Goal: Task Accomplishment & Management: Use online tool/utility

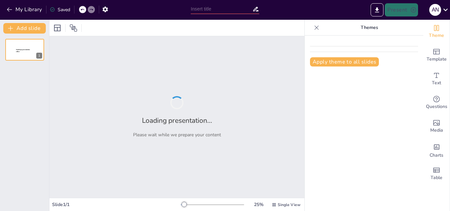
type input "Evaluación del Conocimiento y Consumo de Sal en Estudiantes de Enfermería: Un E…"
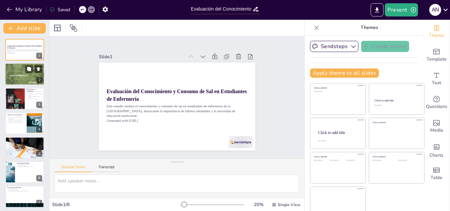
click at [22, 73] on div at bounding box center [25, 74] width 40 height 51
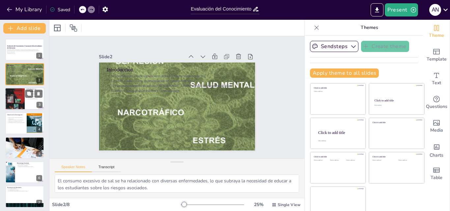
click at [25, 98] on div at bounding box center [25, 99] width 40 height 22
type textarea "La alta prevalencia del consumo excesivo de sal indica una necesidad urgente de…"
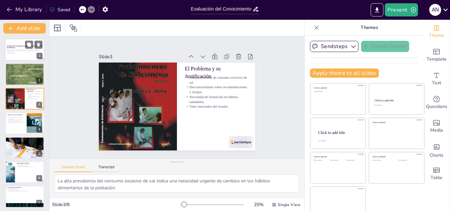
click at [19, 47] on p "Evaluación del Conocimiento y Consumo de Sal en Estudiantes de Enfermería" at bounding box center [25, 47] width 36 height 4
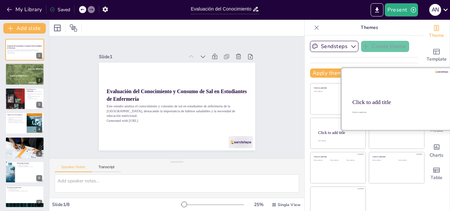
click at [390, 102] on div "Click to add title" at bounding box center [396, 102] width 87 height 7
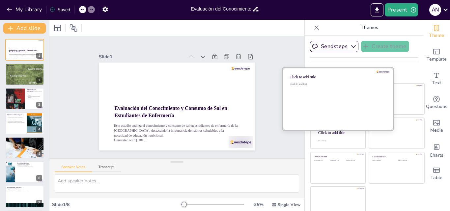
click at [323, 101] on div "Click to add text" at bounding box center [337, 103] width 94 height 41
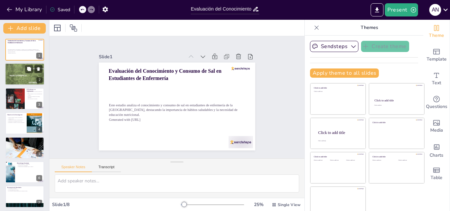
click at [22, 76] on div at bounding box center [25, 74] width 40 height 51
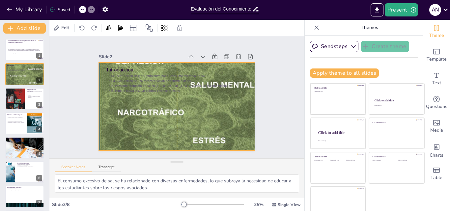
click at [237, 109] on div at bounding box center [168, 98] width 218 height 177
click at [351, 44] on icon "button" at bounding box center [354, 46] width 7 height 7
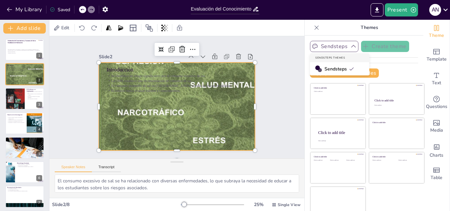
click at [324, 48] on button "Sendsteps" at bounding box center [334, 46] width 48 height 11
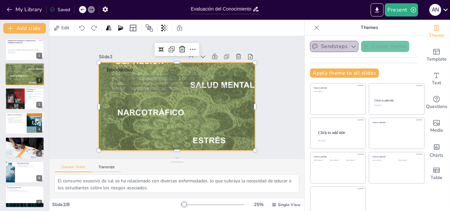
click at [324, 46] on button "Sendsteps" at bounding box center [334, 46] width 48 height 11
click at [324, 45] on button "Sendsteps" at bounding box center [334, 46] width 48 height 11
click at [152, 110] on div at bounding box center [183, 91] width 255 height 252
click at [215, 129] on div at bounding box center [178, 89] width 177 height 218
click at [134, 115] on icon at bounding box center [131, 118] width 6 height 6
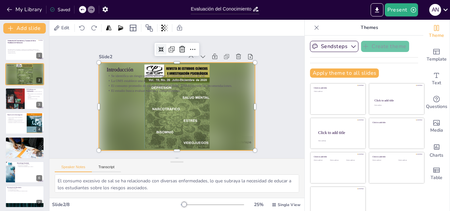
click at [223, 79] on icon at bounding box center [225, 81] width 5 height 5
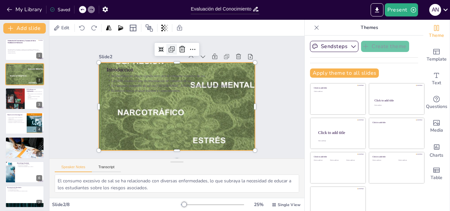
click at [162, 48] on icon at bounding box center [157, 53] width 10 height 10
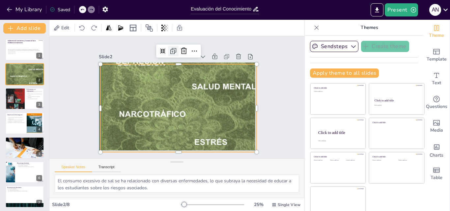
click at [221, 96] on icon at bounding box center [223, 98] width 4 height 4
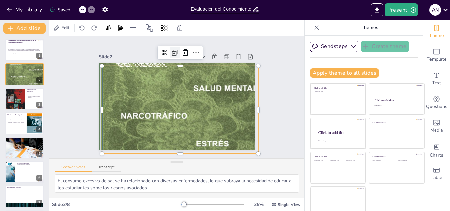
click at [203, 60] on icon at bounding box center [208, 65] width 11 height 11
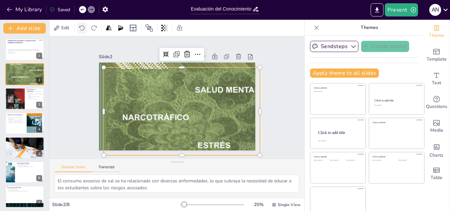
click at [82, 26] on icon at bounding box center [82, 28] width 7 height 7
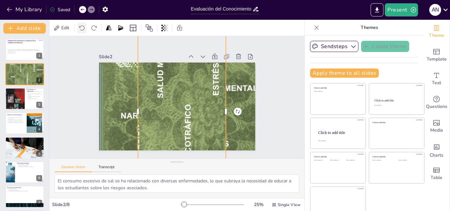
click at [82, 26] on icon at bounding box center [82, 28] width 7 height 7
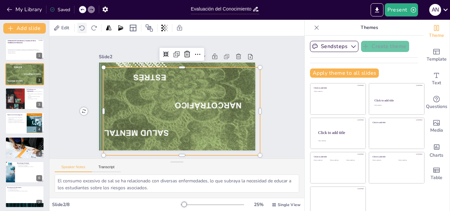
click at [82, 26] on icon at bounding box center [82, 28] width 7 height 7
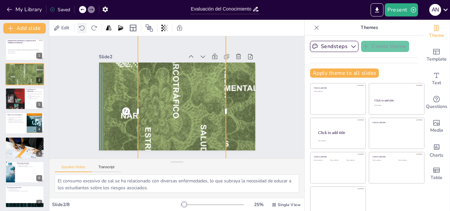
click at [82, 26] on icon at bounding box center [82, 28] width 7 height 7
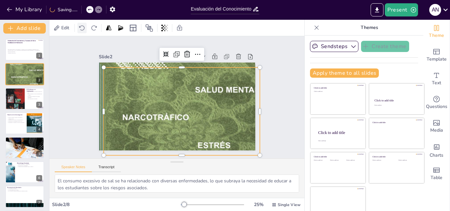
click at [82, 26] on icon at bounding box center [82, 28] width 7 height 7
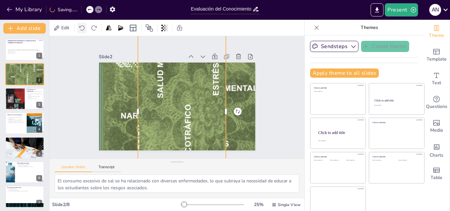
click at [82, 26] on icon at bounding box center [82, 28] width 7 height 7
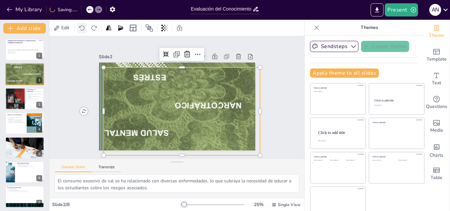
click at [82, 26] on icon at bounding box center [82, 28] width 7 height 7
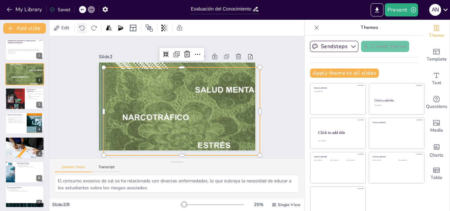
click at [82, 26] on icon at bounding box center [82, 28] width 7 height 7
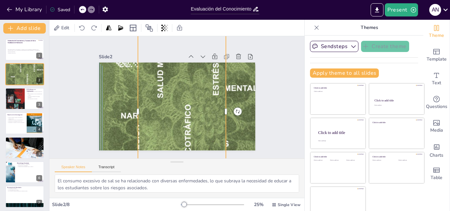
click at [85, 11] on div at bounding box center [82, 9] width 7 height 7
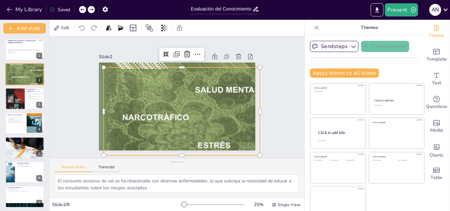
click at [85, 11] on div at bounding box center [82, 9] width 7 height 7
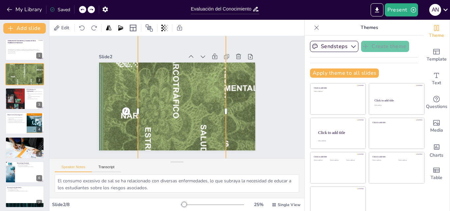
click at [85, 11] on div at bounding box center [82, 9] width 7 height 7
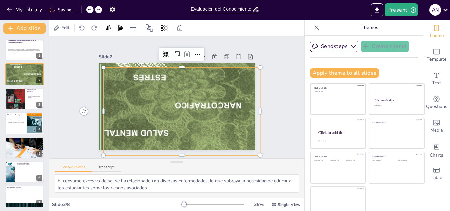
click at [85, 11] on div "My Library Saving......" at bounding box center [59, 9] width 119 height 12
click at [194, 111] on div at bounding box center [172, 111] width 252 height 255
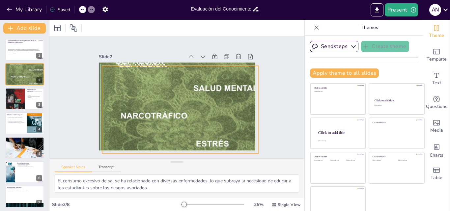
click at [194, 106] on div at bounding box center [180, 110] width 157 height 202
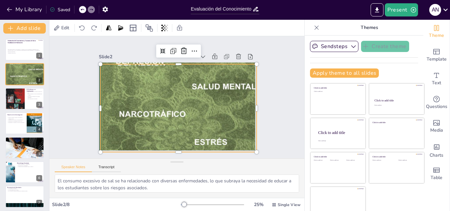
click at [194, 106] on div at bounding box center [166, 101] width 230 height 195
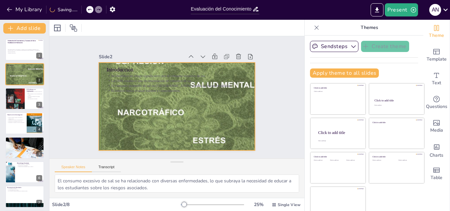
click at [194, 106] on div at bounding box center [172, 90] width 237 height 254
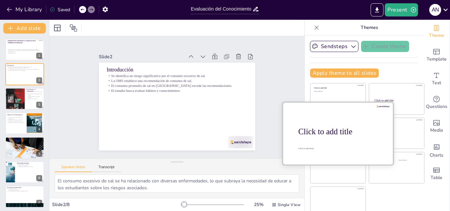
click at [331, 137] on div at bounding box center [338, 133] width 111 height 62
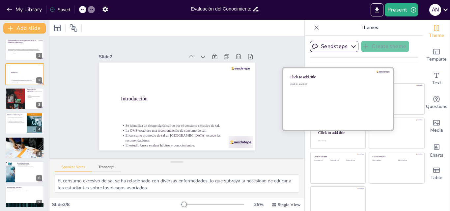
click at [319, 89] on div "Click to add text" at bounding box center [337, 103] width 94 height 41
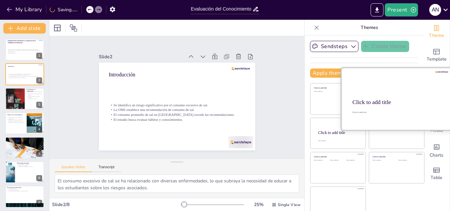
click at [393, 101] on div "Click to add title" at bounding box center [396, 102] width 87 height 7
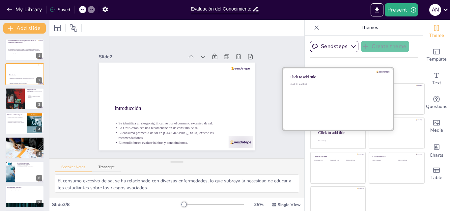
click at [315, 91] on div "Click to add text" at bounding box center [337, 103] width 94 height 41
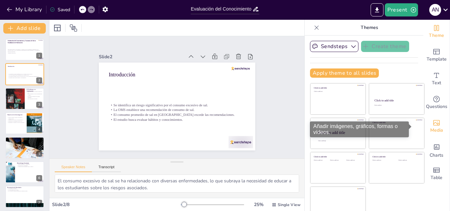
click at [432, 126] on div "Media" at bounding box center [437, 127] width 26 height 24
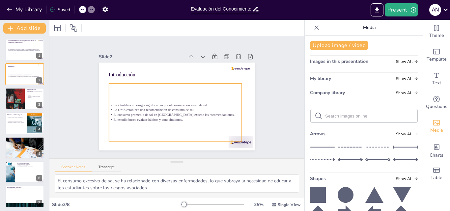
click at [180, 108] on p "La OMS establece una recomendación de consumo de sal." at bounding box center [189, 100] width 19 height 133
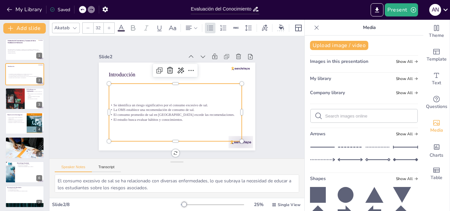
click at [240, 97] on div "Slide 1 Evaluación del Conocimiento y Consumo de Sal en Estudiantes de Enfermer…" at bounding box center [177, 97] width 126 height 203
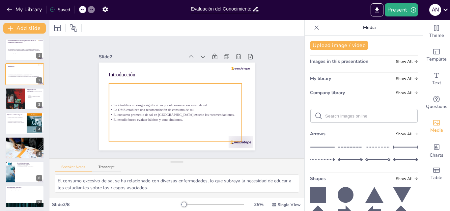
click at [181, 101] on div "Se identifica un riesgo significativo por el consumo excesivo de sal. La OMS es…" at bounding box center [166, 108] width 141 height 125
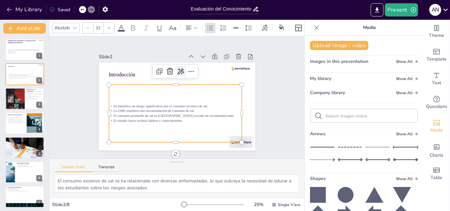
click at [199, 92] on icon at bounding box center [202, 96] width 7 height 8
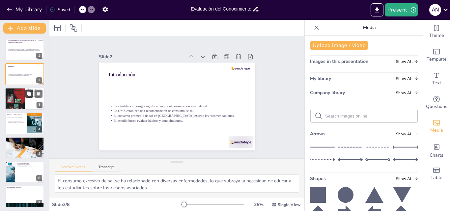
click at [30, 97] on button at bounding box center [29, 94] width 8 height 8
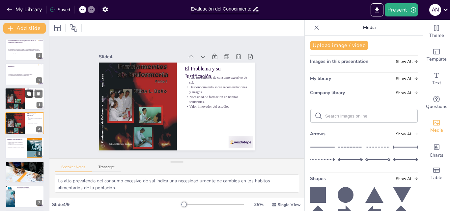
scroll to position [1, 0]
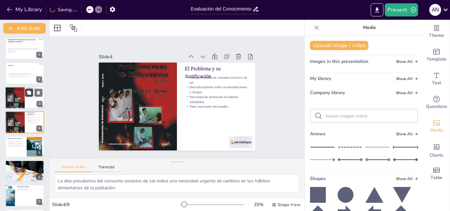
click at [29, 92] on icon at bounding box center [29, 93] width 4 height 4
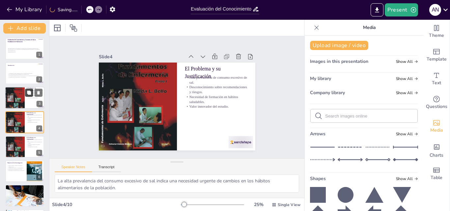
click at [28, 94] on icon at bounding box center [29, 93] width 4 height 4
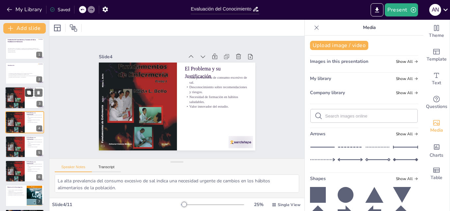
click at [28, 93] on icon at bounding box center [29, 93] width 4 height 4
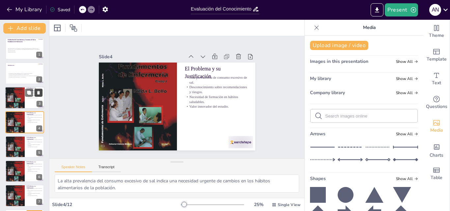
click at [39, 93] on icon at bounding box center [38, 93] width 3 height 4
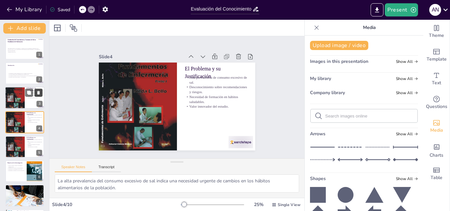
click at [39, 93] on icon at bounding box center [38, 93] width 3 height 4
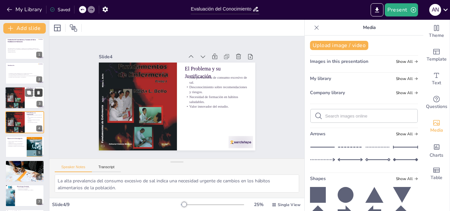
click at [39, 93] on icon at bounding box center [38, 93] width 3 height 4
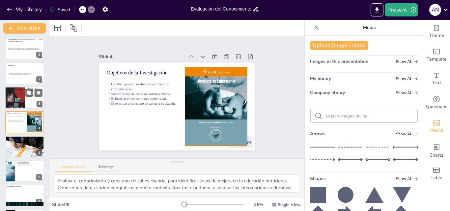
click at [17, 99] on div at bounding box center [15, 98] width 20 height 26
type textarea "La alta prevalencia del consumo excesivo de sal indica una necesidad urgente de…"
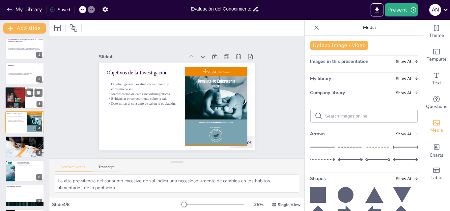
scroll to position [0, 0]
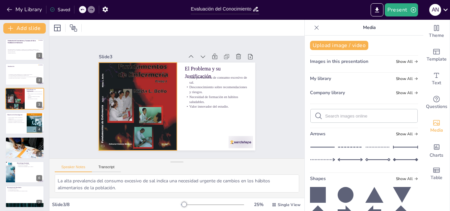
click at [144, 107] on div at bounding box center [203, 67] width 123 height 128
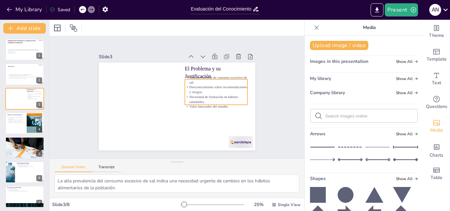
click at [201, 77] on p "Alta prevalencia de consumo excesivo de sal." at bounding box center [198, 60] width 56 height 45
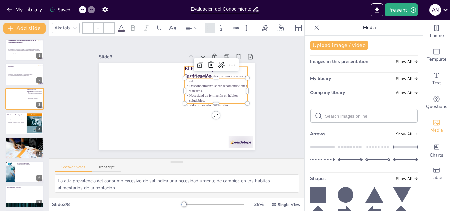
type input "48"
click at [185, 112] on p "El Problema y su Justificación" at bounding box center [184, 143] width 39 height 63
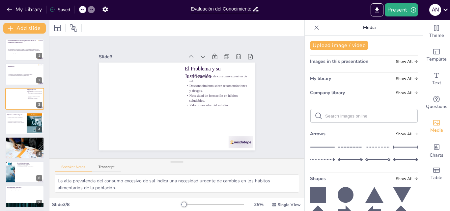
click at [314, 28] on icon at bounding box center [317, 27] width 7 height 7
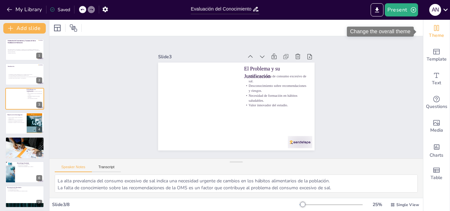
click at [433, 31] on icon "Change the overall theme" at bounding box center [437, 28] width 8 height 8
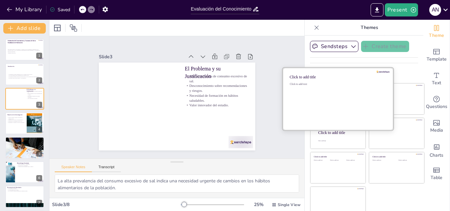
click at [321, 105] on div "Click to add text" at bounding box center [337, 103] width 94 height 41
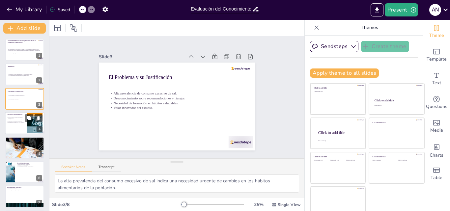
click at [20, 123] on p "Determinar el consumo de sal en la población." at bounding box center [16, 122] width 18 height 1
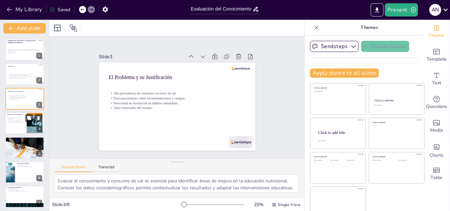
scroll to position [1, 0]
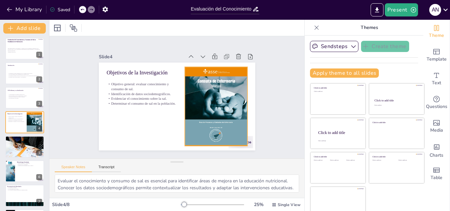
click at [201, 105] on div at bounding box center [167, 136] width 81 height 63
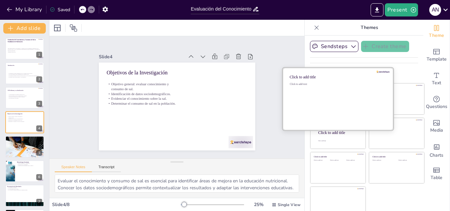
click at [325, 100] on div "Click to add text" at bounding box center [337, 103] width 94 height 41
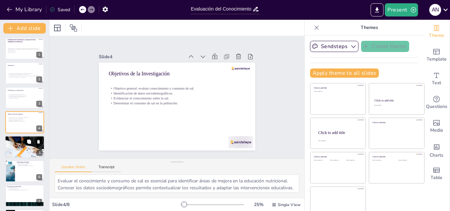
click at [19, 146] on div at bounding box center [25, 147] width 40 height 26
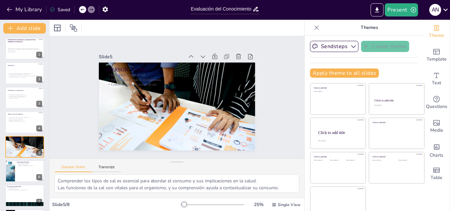
scroll to position [25, 0]
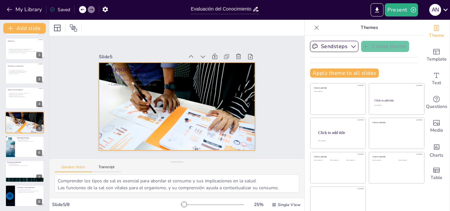
click at [182, 107] on div at bounding box center [181, 89] width 187 height 168
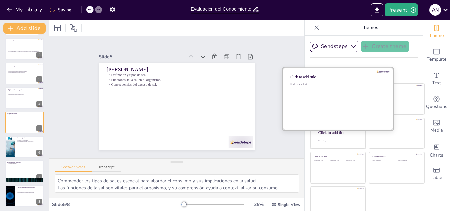
click at [340, 100] on div "Click to add text" at bounding box center [337, 103] width 94 height 41
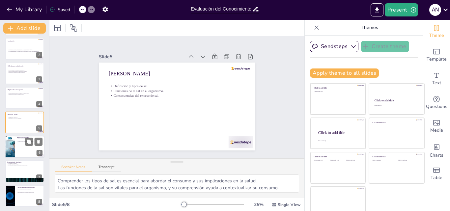
click at [19, 142] on div at bounding box center [25, 147] width 40 height 22
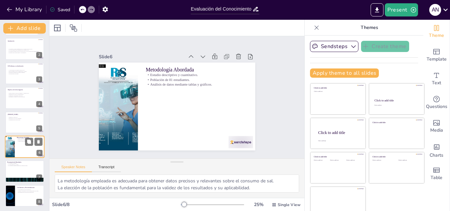
scroll to position [26, 0]
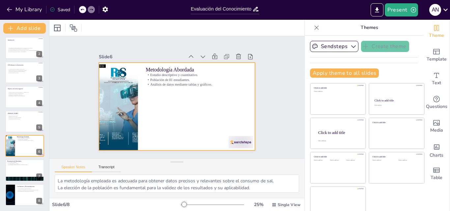
click at [188, 103] on div at bounding box center [168, 97] width 88 height 157
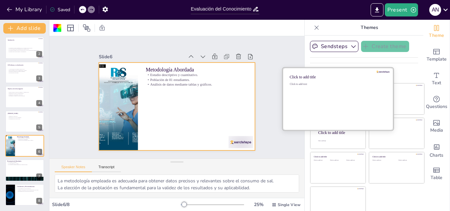
click at [318, 103] on div "Click to add text" at bounding box center [337, 103] width 94 height 41
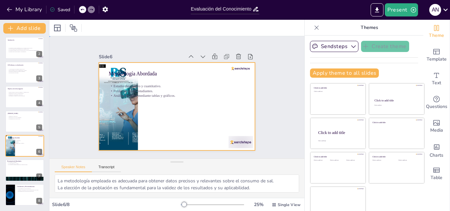
click at [143, 116] on div at bounding box center [169, 93] width 155 height 180
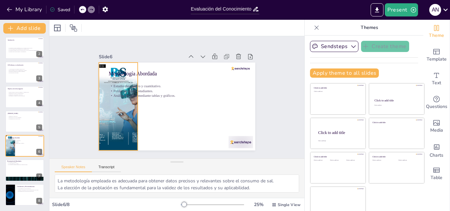
click at [103, 113] on div at bounding box center [118, 88] width 93 height 105
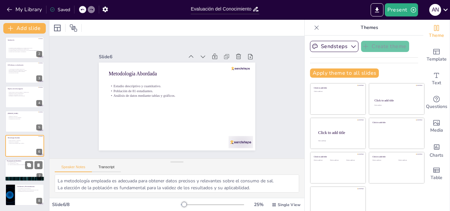
click at [16, 169] on div at bounding box center [25, 171] width 40 height 22
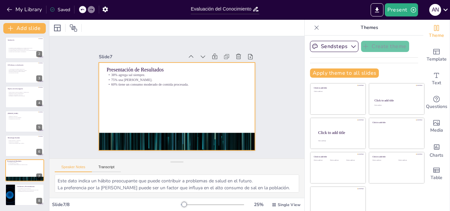
click at [190, 96] on div at bounding box center [169, 102] width 155 height 180
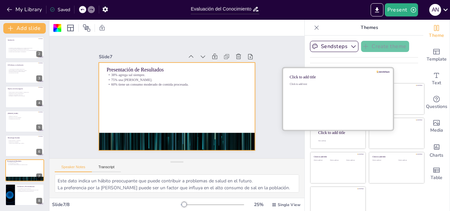
click at [331, 101] on div "Click to add text" at bounding box center [337, 103] width 94 height 41
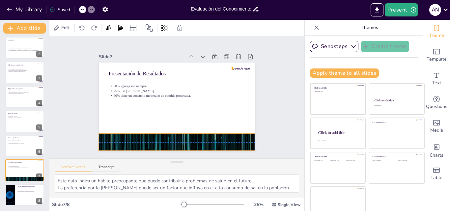
click at [181, 139] on div at bounding box center [146, 64] width 175 height 170
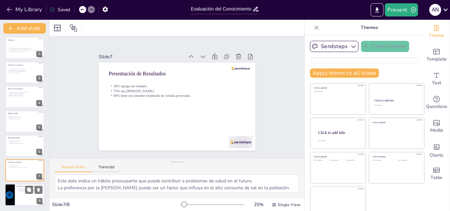
click at [16, 197] on div at bounding box center [25, 195] width 40 height 22
type textarea "Esta conclusión resalta la urgencia de abordar el consumo de sal en la població…"
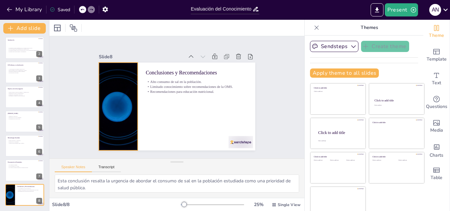
click at [113, 107] on div at bounding box center [135, 139] width 178 height 163
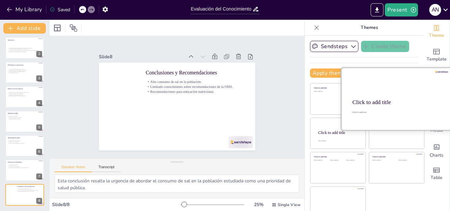
click at [342, 103] on div at bounding box center [397, 99] width 111 height 62
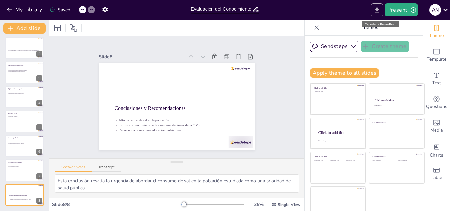
click at [377, 9] on icon "Export to PowerPoint" at bounding box center [377, 10] width 7 height 7
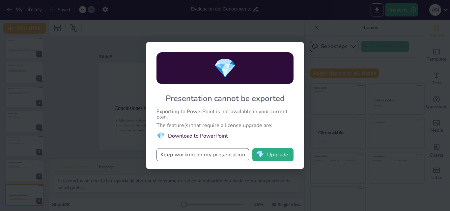
click at [221, 158] on button "Keep working on my presentation" at bounding box center [203, 154] width 93 height 13
